Goal: Task Accomplishment & Management: Manage account settings

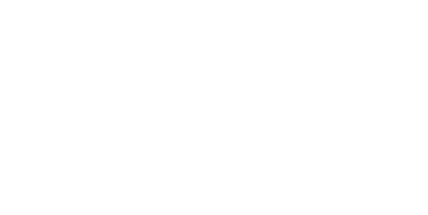
scroll to position [143, 0]
click at [89, 98] on button "Tracking" at bounding box center [57, 92] width 64 height 17
click at [284, 169] on div at bounding box center [259, 166] width 50 height 16
click at [263, 165] on button at bounding box center [258, 166] width 8 height 8
click at [270, 82] on div at bounding box center [264, 85] width 12 height 11
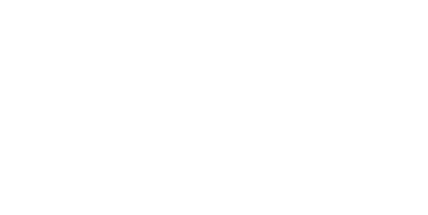
scroll to position [21, 0]
click at [211, 106] on button "Clock On" at bounding box center [193, 106] width 37 height 11
click at [358, 35] on button "Close" at bounding box center [346, 37] width 24 height 11
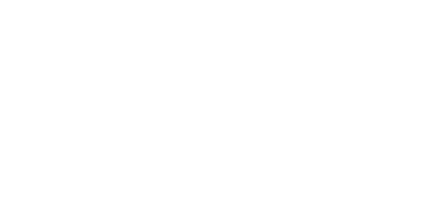
click at [70, 61] on div "Collaborate" at bounding box center [56, 59] width 26 height 6
click at [301, 200] on div at bounding box center [215, 196] width 172 height 7
click at [376, 202] on button "Send" at bounding box center [363, 197] width 26 height 10
click at [358, 35] on button "Close" at bounding box center [346, 37] width 24 height 11
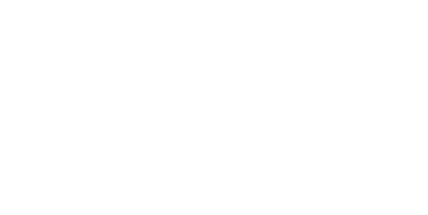
scroll to position [140, 0]
click at [62, 94] on div "Tracking" at bounding box center [52, 92] width 18 height 6
click at [269, 168] on button at bounding box center [265, 166] width 8 height 8
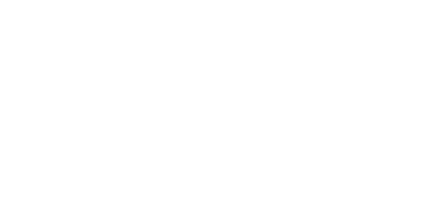
click at [211, 107] on button "Clock Off" at bounding box center [193, 106] width 37 height 11
click at [70, 57] on div "Collaborate" at bounding box center [56, 59] width 26 height 6
click at [301, 200] on div at bounding box center [215, 196] width 172 height 7
click at [376, 202] on button "Send" at bounding box center [363, 197] width 26 height 10
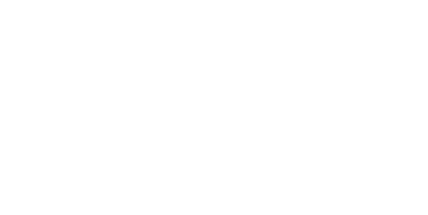
scroll to position [302, 0]
click at [72, 39] on div "Order details" at bounding box center [57, 42] width 28 height 6
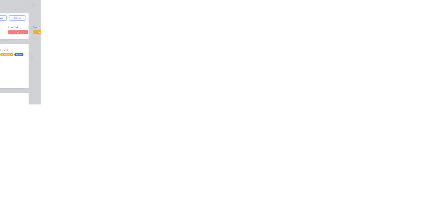
click at [358, 37] on button "Close" at bounding box center [346, 37] width 24 height 11
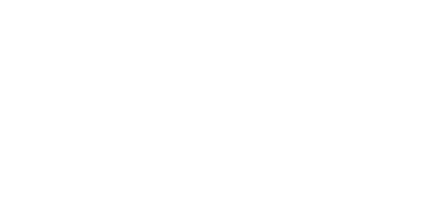
scroll to position [0, 0]
click at [62, 91] on div "Tracking" at bounding box center [52, 92] width 18 height 6
click at [121, 189] on span at bounding box center [118, 189] width 7 height 7
click at [358, 38] on button "Close" at bounding box center [346, 37] width 24 height 11
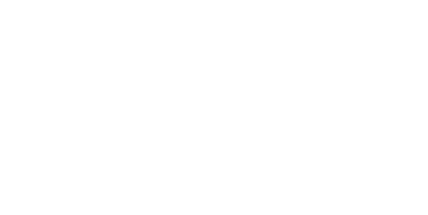
scroll to position [345, 0]
click at [358, 39] on button "Close" at bounding box center [346, 37] width 24 height 11
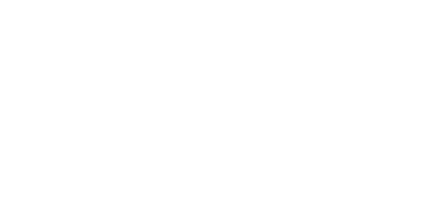
click at [62, 90] on div "Tracking" at bounding box center [52, 92] width 18 height 6
click at [261, 166] on icon at bounding box center [258, 166] width 3 height 4
click at [211, 108] on button "Clock On" at bounding box center [193, 106] width 37 height 11
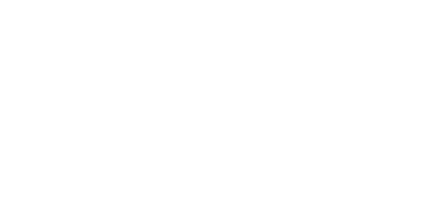
click at [89, 42] on button "Order details" at bounding box center [57, 41] width 64 height 17
click at [70, 60] on div "Collaborate" at bounding box center [56, 59] width 26 height 6
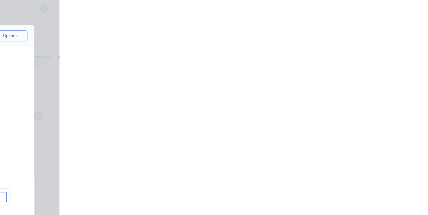
click at [89, 35] on button "Order details" at bounding box center [57, 41] width 64 height 17
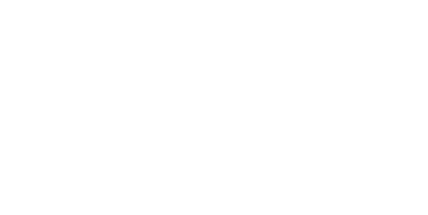
click at [70, 59] on div "Collaborate" at bounding box center [56, 59] width 26 height 6
click at [62, 89] on div "Tracking" at bounding box center [52, 92] width 18 height 6
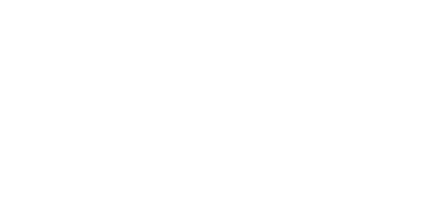
click at [119, 187] on icon at bounding box center [117, 188] width 4 height 5
click at [428, 215] on div "Order details Collaborate Checklists 0/0 Tracking Linked Orders Timeline Order …" at bounding box center [214, 107] width 428 height 215
click at [89, 55] on button "Collaborate" at bounding box center [57, 58] width 64 height 17
